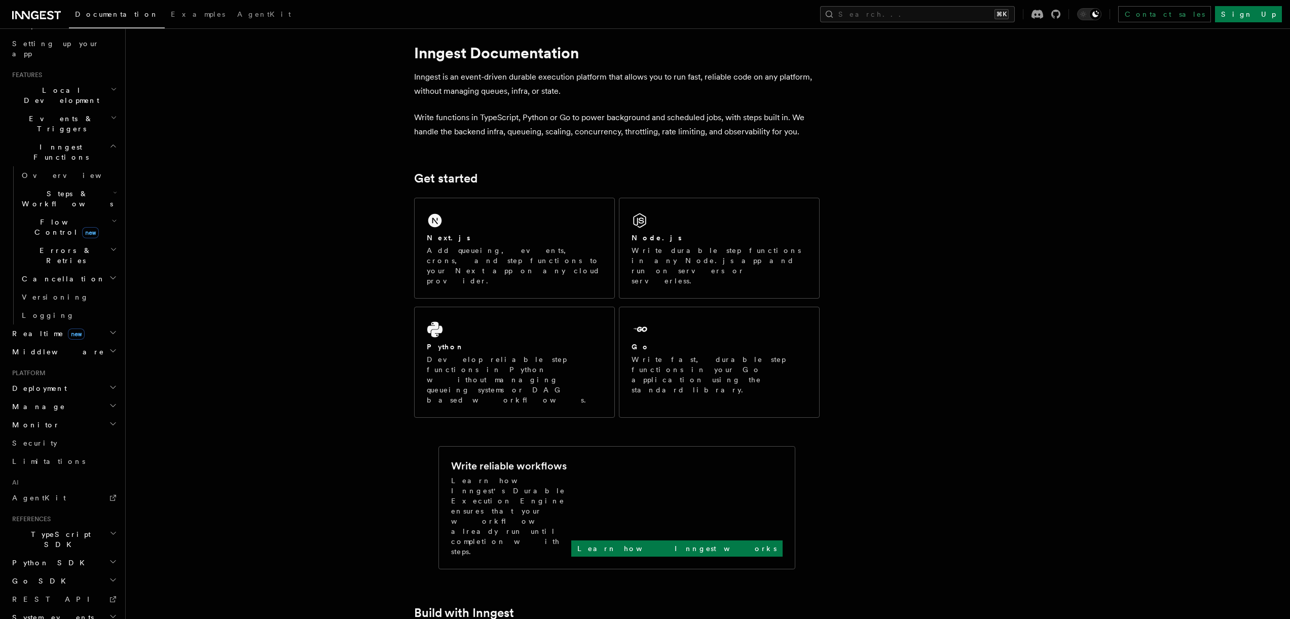
scroll to position [192, 0]
click at [69, 520] on h2 "TypeScript SDK" at bounding box center [63, 534] width 111 height 28
click at [61, 548] on link "Introduction" at bounding box center [68, 557] width 101 height 18
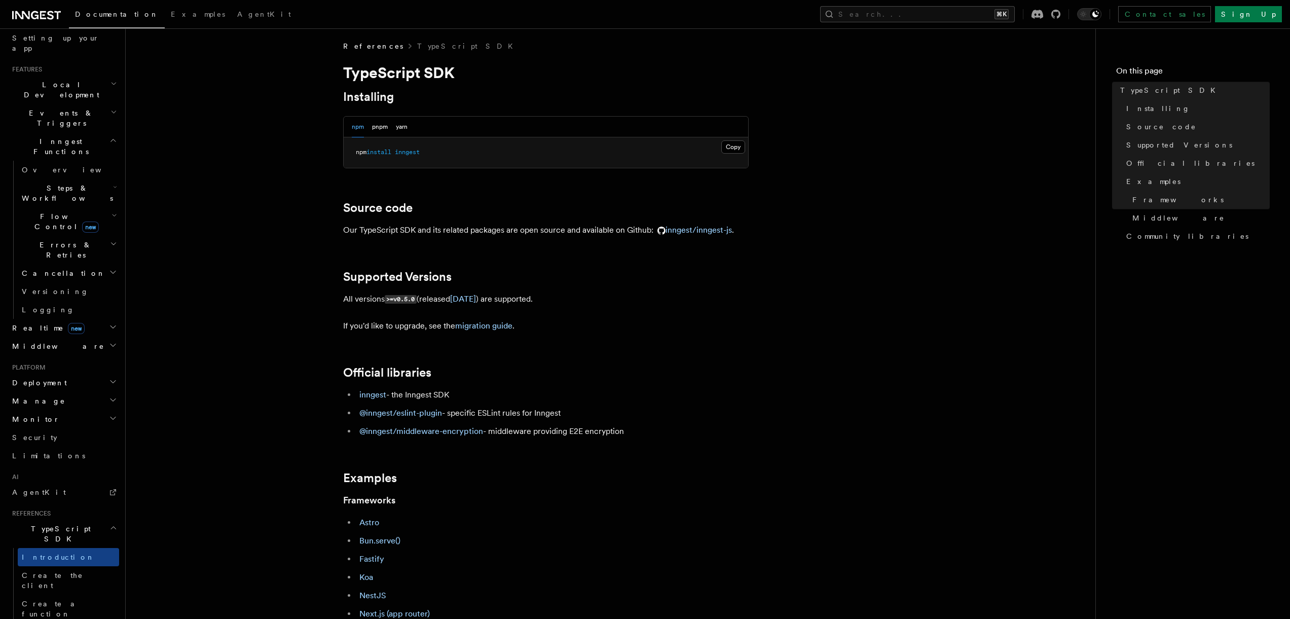
scroll to position [222, 0]
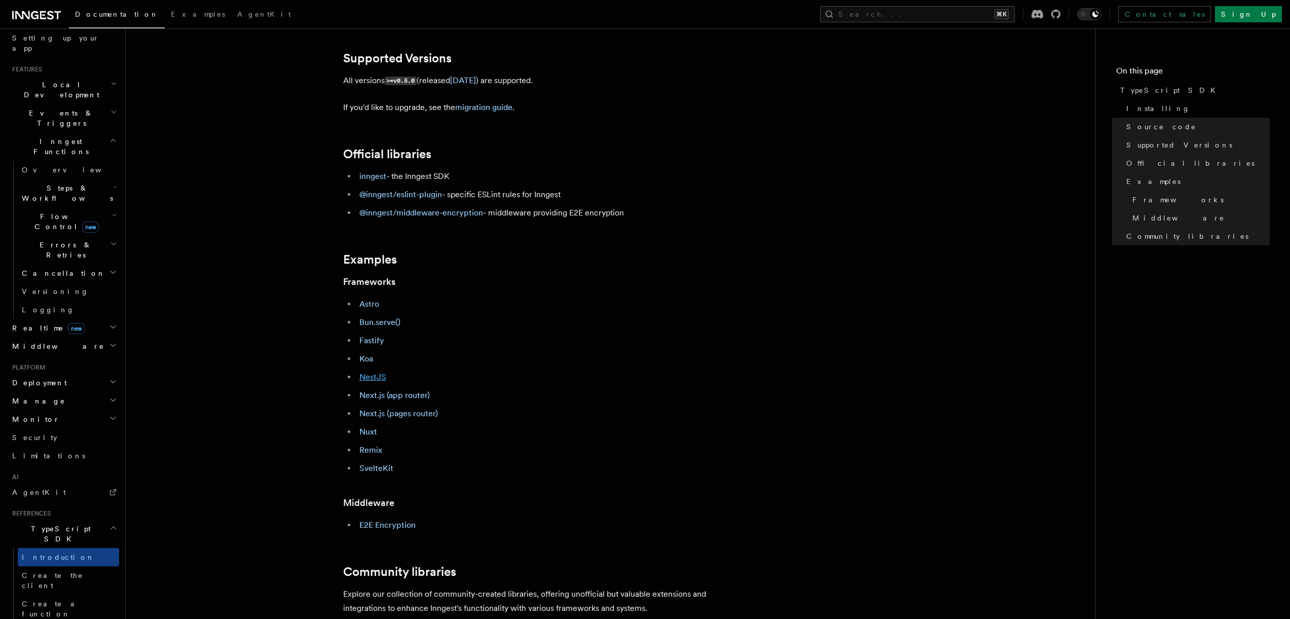
click at [372, 376] on link "NestJS" at bounding box center [372, 377] width 27 height 10
